Goal: Information Seeking & Learning: Learn about a topic

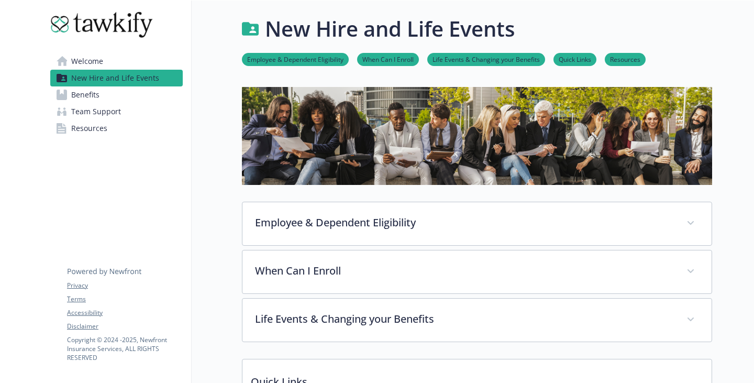
scroll to position [105, 0]
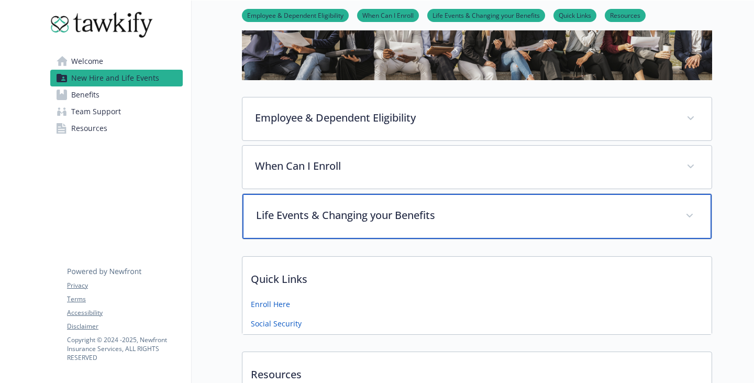
click at [336, 223] on p "Life Events & Changing your Benefits" at bounding box center [464, 215] width 417 height 16
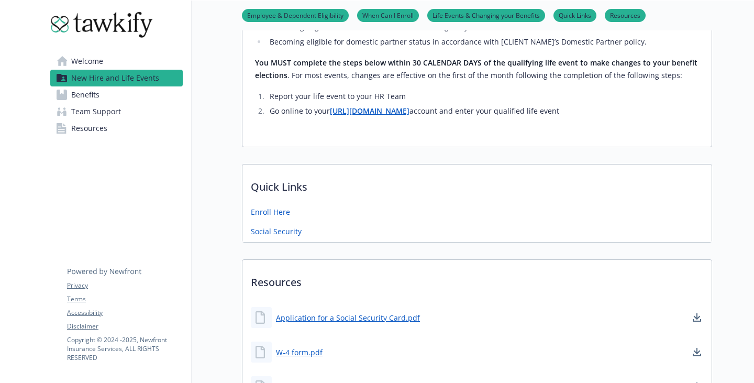
scroll to position [471, 0]
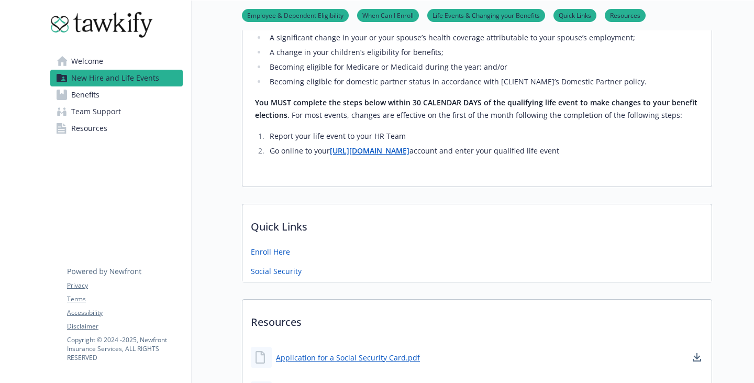
click at [109, 120] on span "Team Support" at bounding box center [96, 111] width 50 height 17
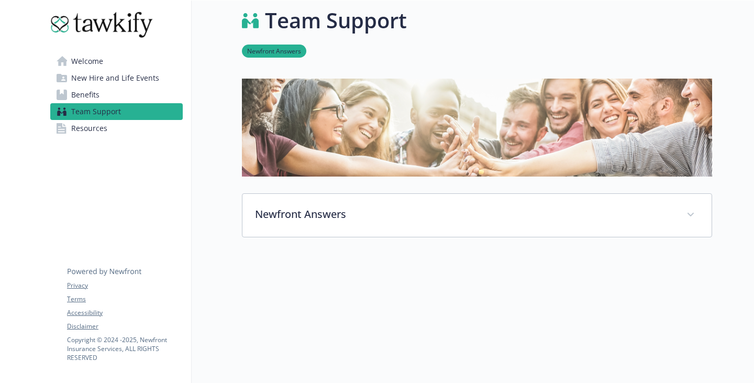
scroll to position [107, 0]
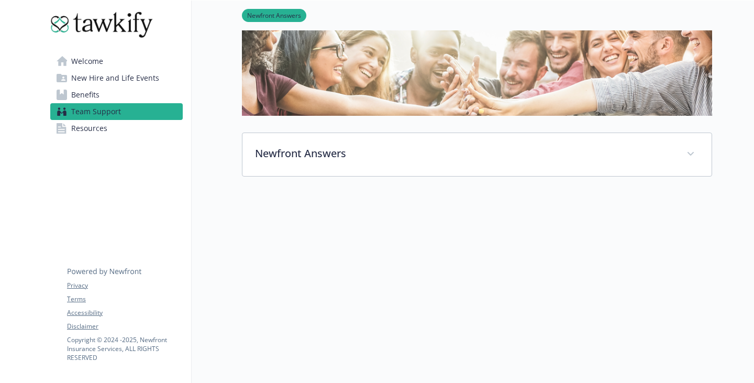
click at [80, 137] on span "Resources" at bounding box center [89, 128] width 36 height 17
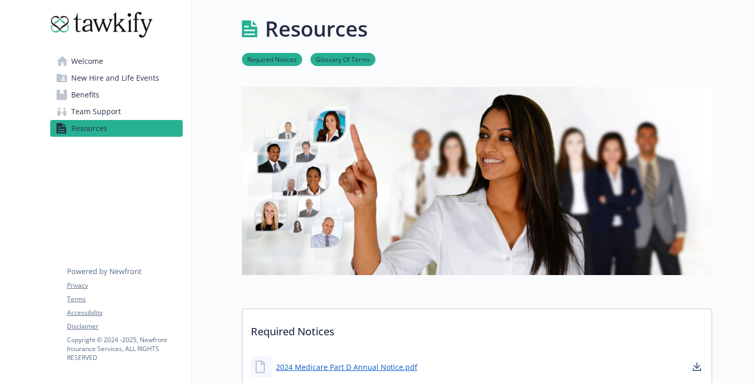
click at [109, 86] on span "New Hire and Life Events" at bounding box center [115, 78] width 88 height 17
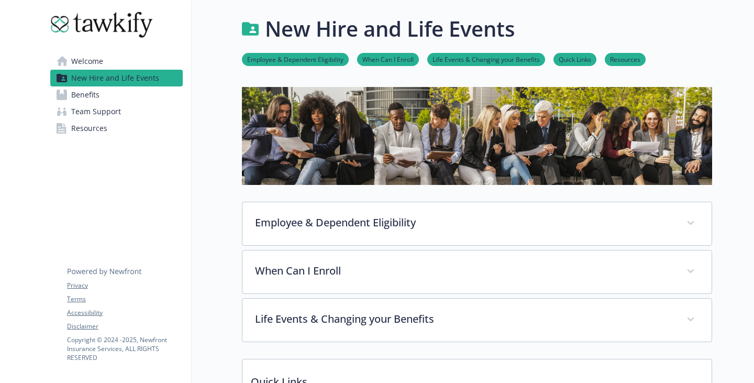
click at [96, 103] on span "Benefits" at bounding box center [85, 94] width 28 height 17
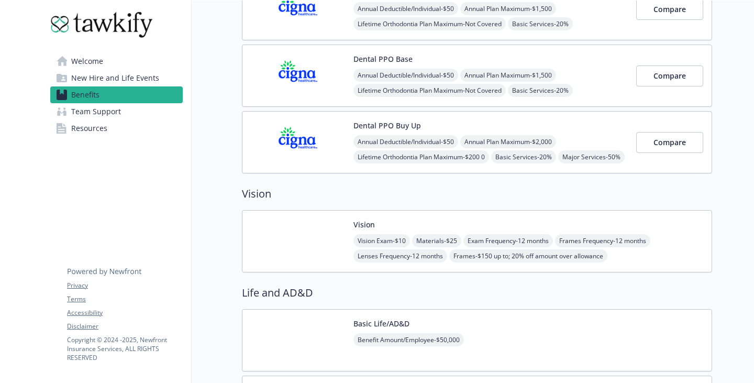
scroll to position [628, 0]
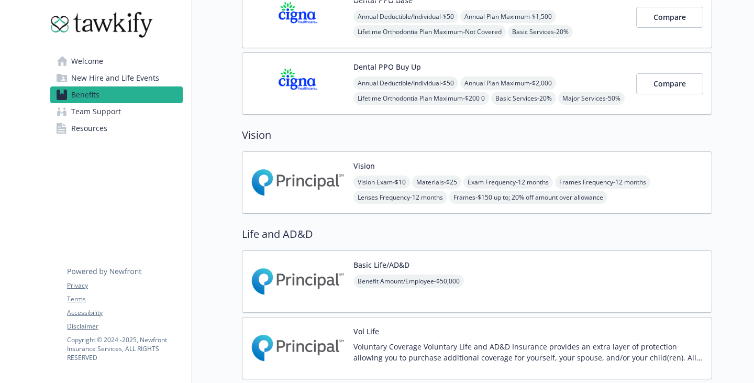
click at [121, 82] on span "New Hire and Life Events" at bounding box center [115, 78] width 88 height 17
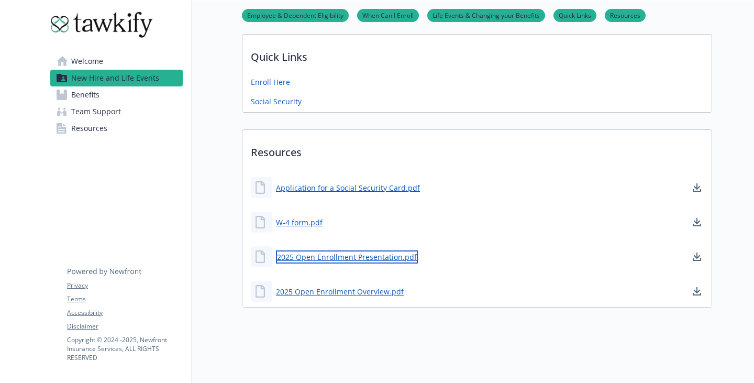
click at [344, 250] on link "2025 Open Enrollment Presentation.pdf" at bounding box center [347, 256] width 142 height 13
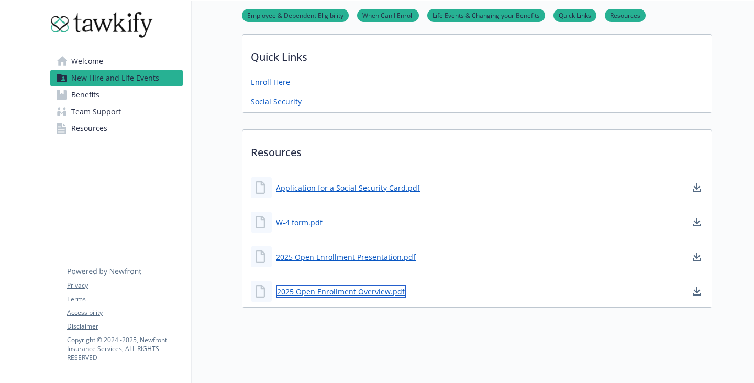
click at [332, 285] on link "2025 Open Enrollment Overview.pdf" at bounding box center [341, 291] width 130 height 13
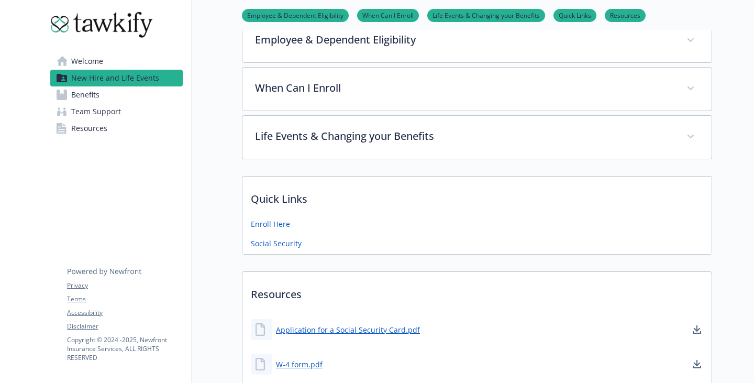
click at [480, 18] on link "Life Events & Changing your Benefits" at bounding box center [486, 15] width 118 height 10
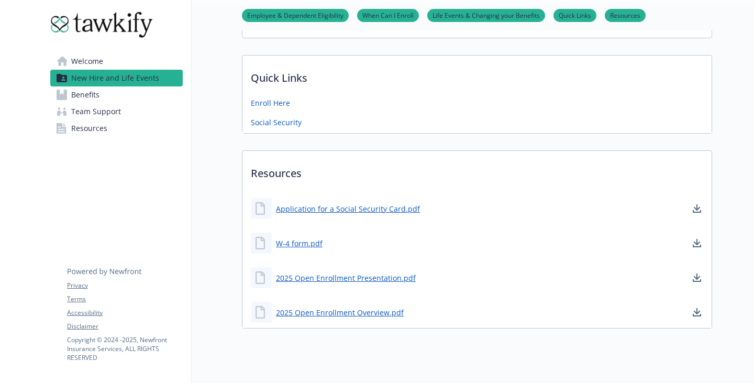
scroll to position [304, 8]
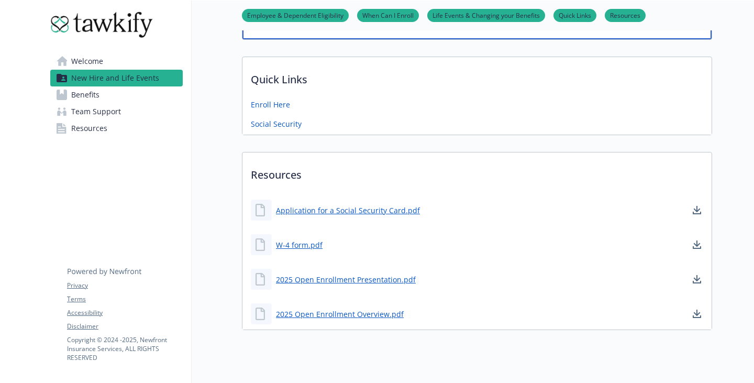
click at [317, 39] on div "Life Events & Changing your Benefits" at bounding box center [476, 16] width 469 height 45
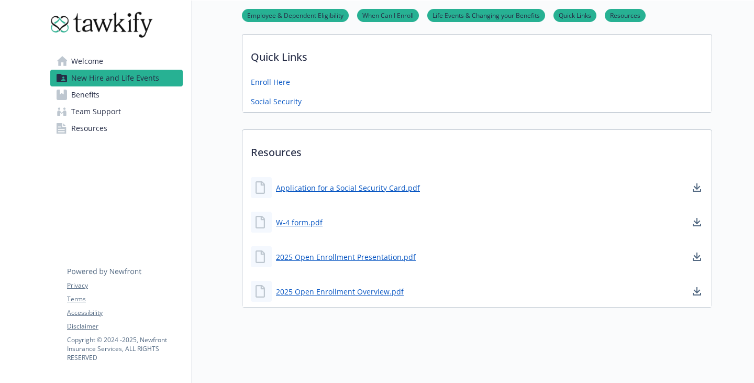
scroll to position [917, 8]
click at [83, 103] on span "Benefits" at bounding box center [85, 94] width 28 height 17
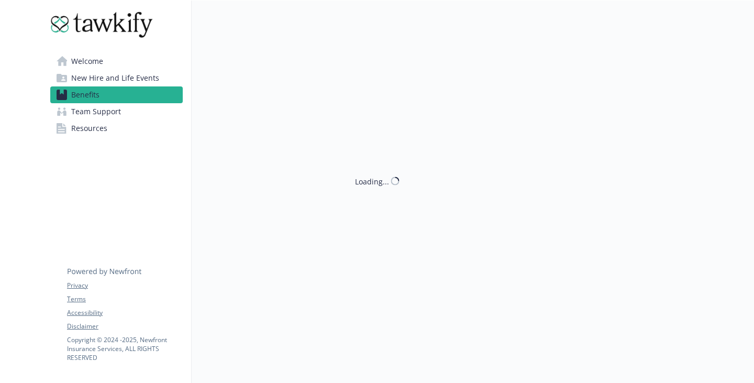
scroll to position [915, 8]
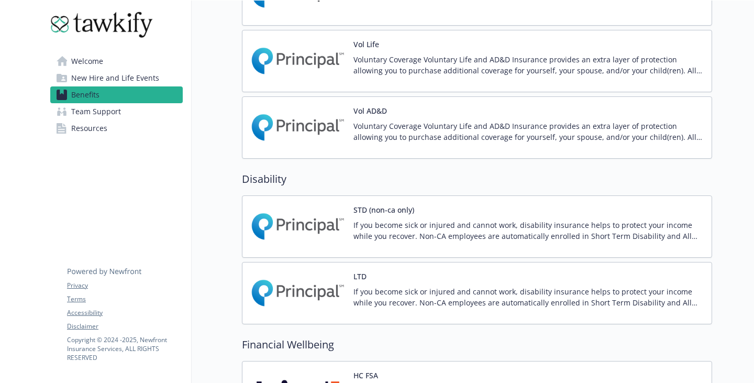
click at [83, 68] on span "Welcome" at bounding box center [87, 61] width 32 height 17
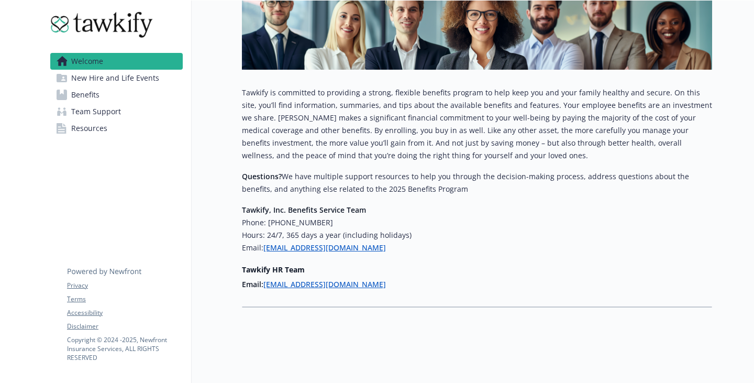
scroll to position [0, 8]
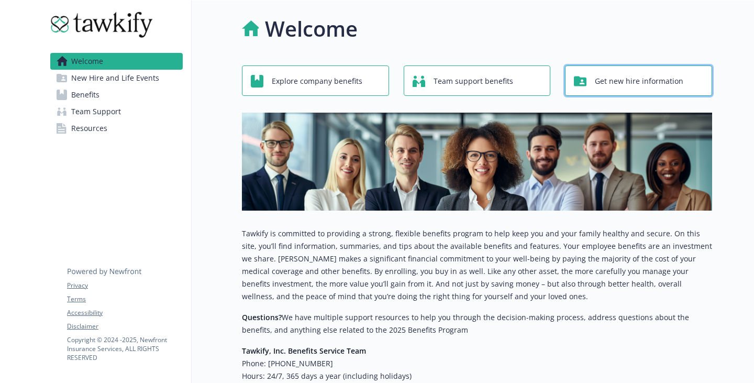
click at [565, 96] on button "Get new hire information" at bounding box center [638, 80] width 147 height 30
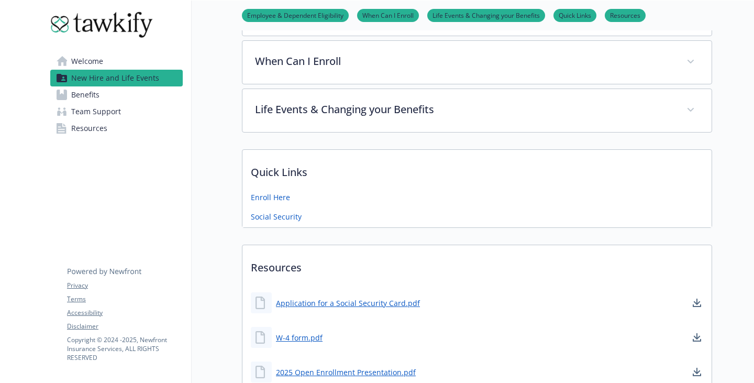
scroll to position [419, 8]
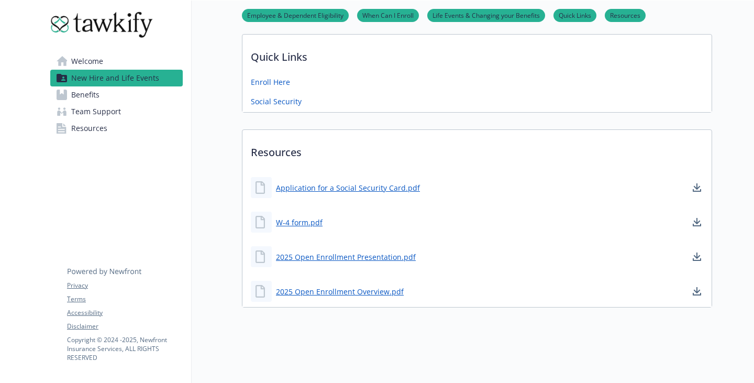
click at [65, 137] on link "Resources" at bounding box center [116, 128] width 132 height 17
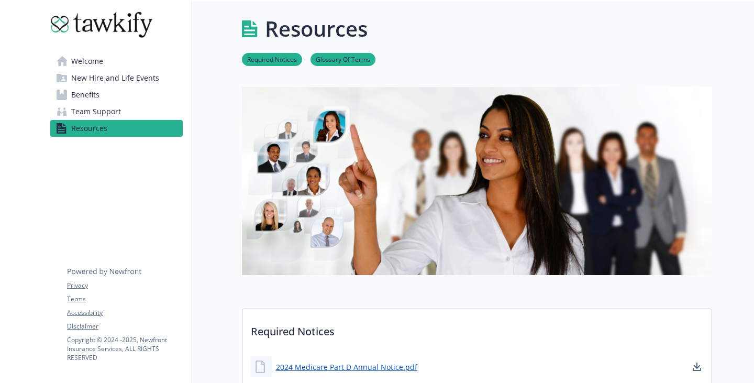
click at [113, 69] on link "Welcome" at bounding box center [116, 61] width 132 height 17
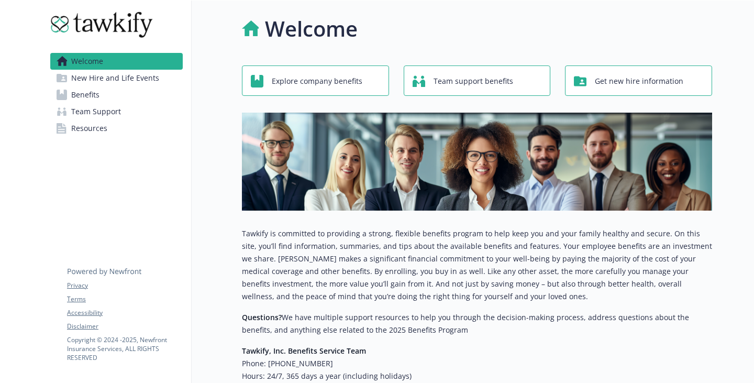
click at [125, 85] on span "New Hire and Life Events" at bounding box center [115, 78] width 88 height 17
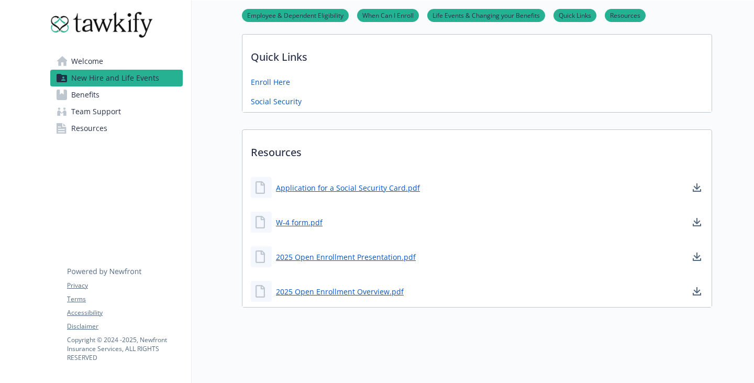
scroll to position [444, 0]
click at [308, 285] on link "2025 Open Enrollment Overview.pdf" at bounding box center [341, 291] width 130 height 13
click at [517, 341] on div "New Hire and Life Events Employee & Dependent Eligibility When Can I Enroll Lif…" at bounding box center [452, 29] width 520 height 707
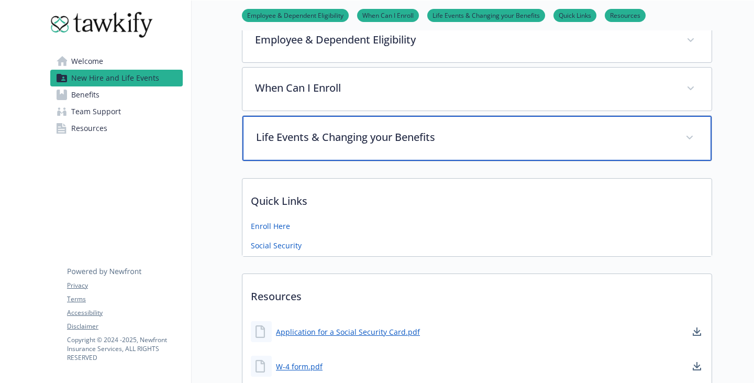
click at [322, 161] on div "Life Events & Changing your Benefits" at bounding box center [476, 138] width 469 height 45
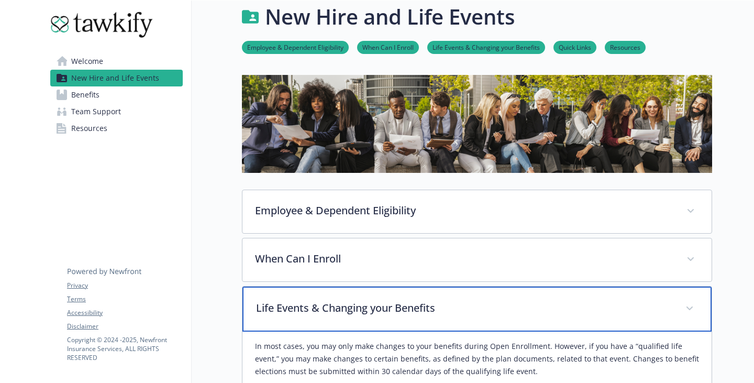
scroll to position [0, 0]
